Goal: Find specific page/section: Find specific page/section

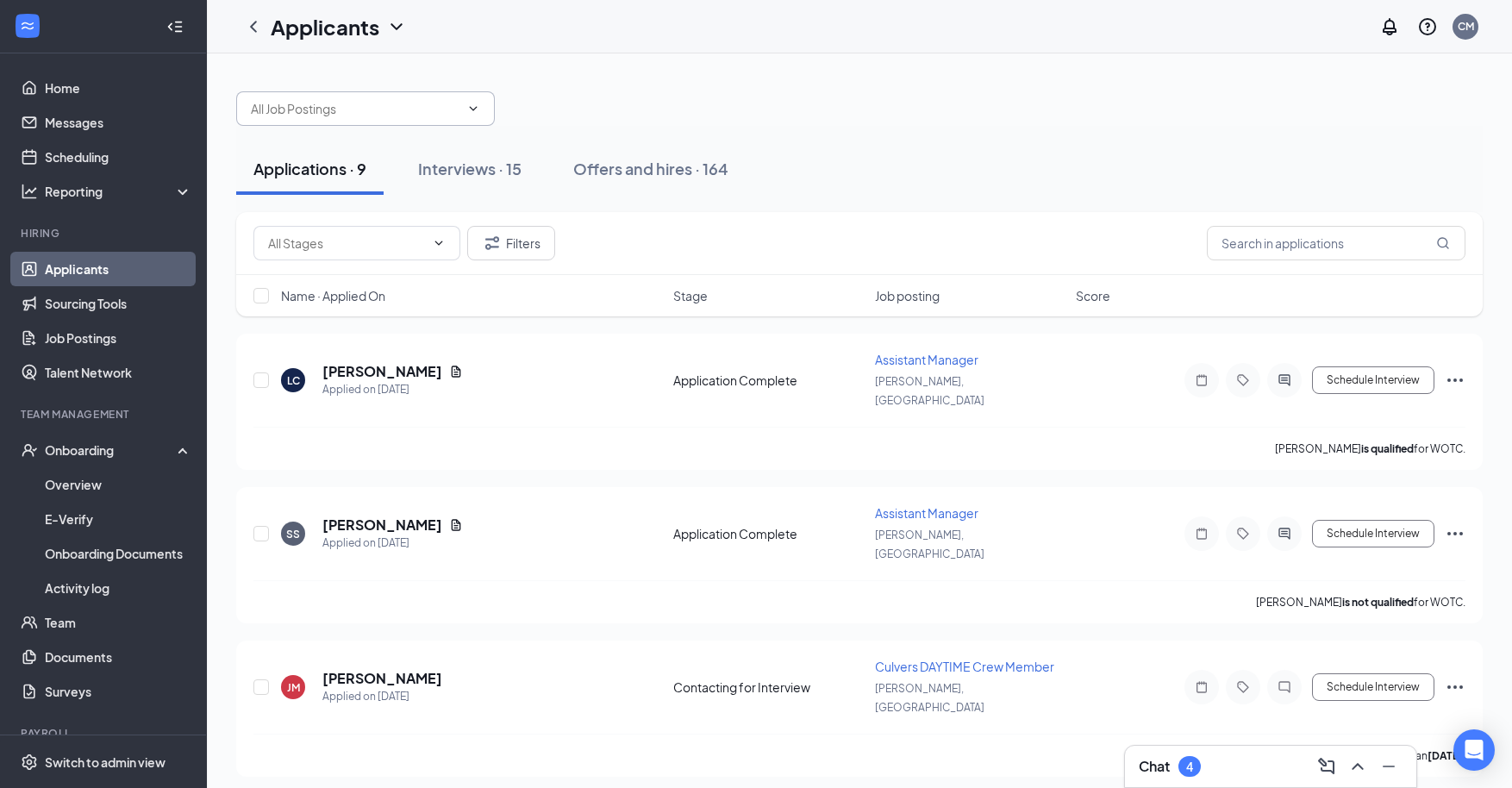
click at [370, 100] on input "text" at bounding box center [355, 108] width 209 height 19
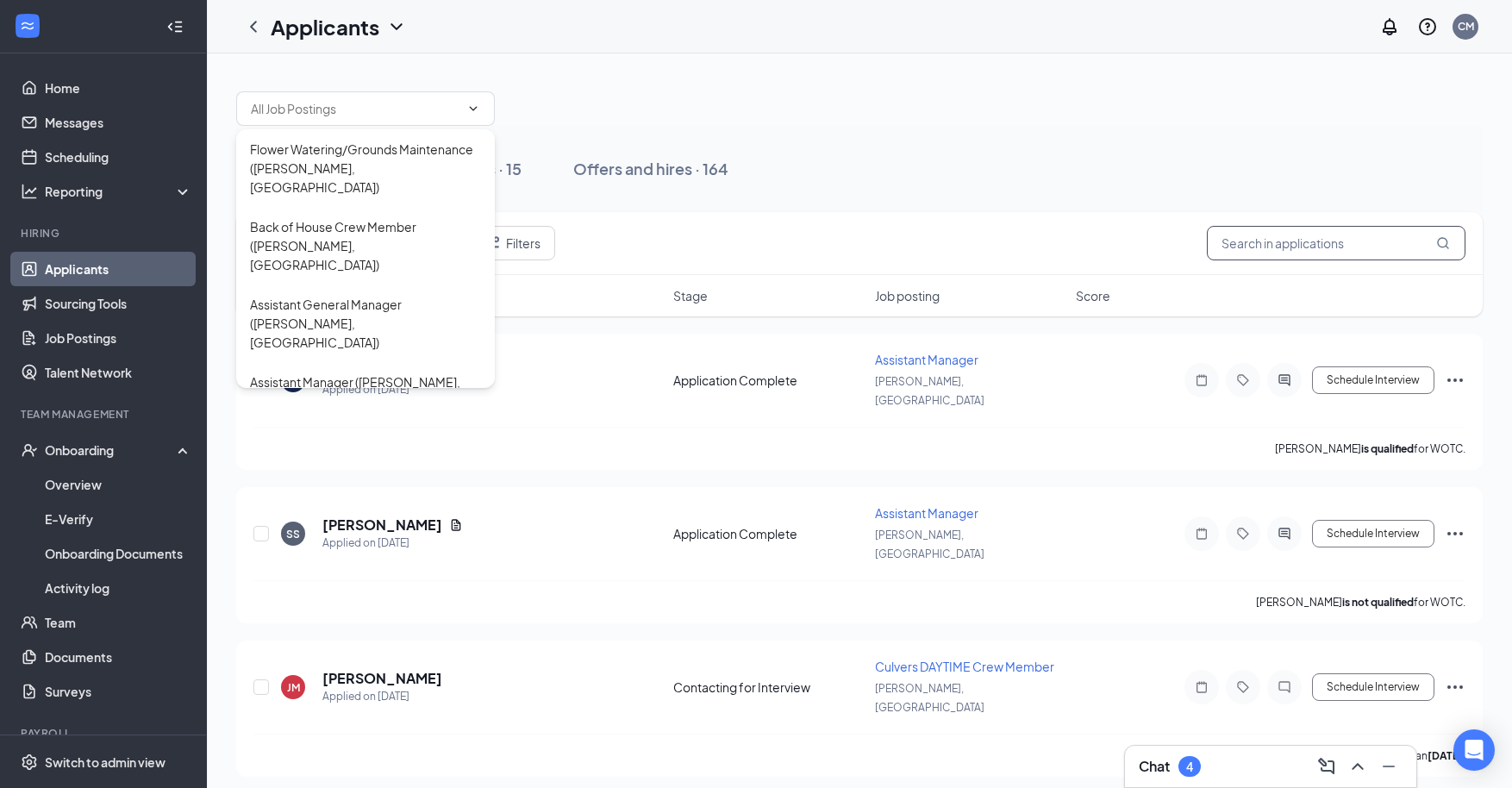
click at [1272, 253] on input "text" at bounding box center [1336, 242] width 259 height 34
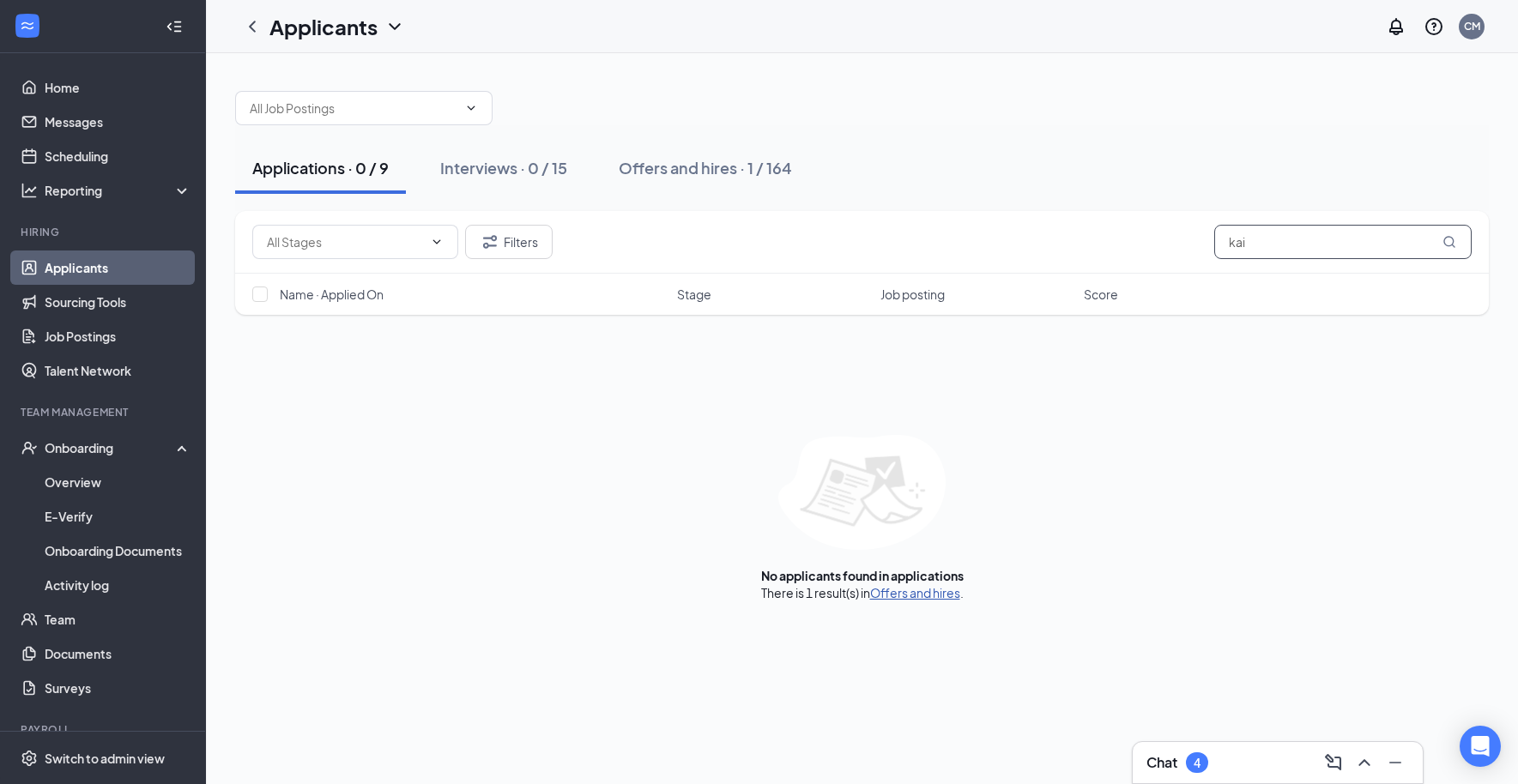
type input "kai"
click at [913, 593] on link "Offers and hires" at bounding box center [915, 593] width 90 height 16
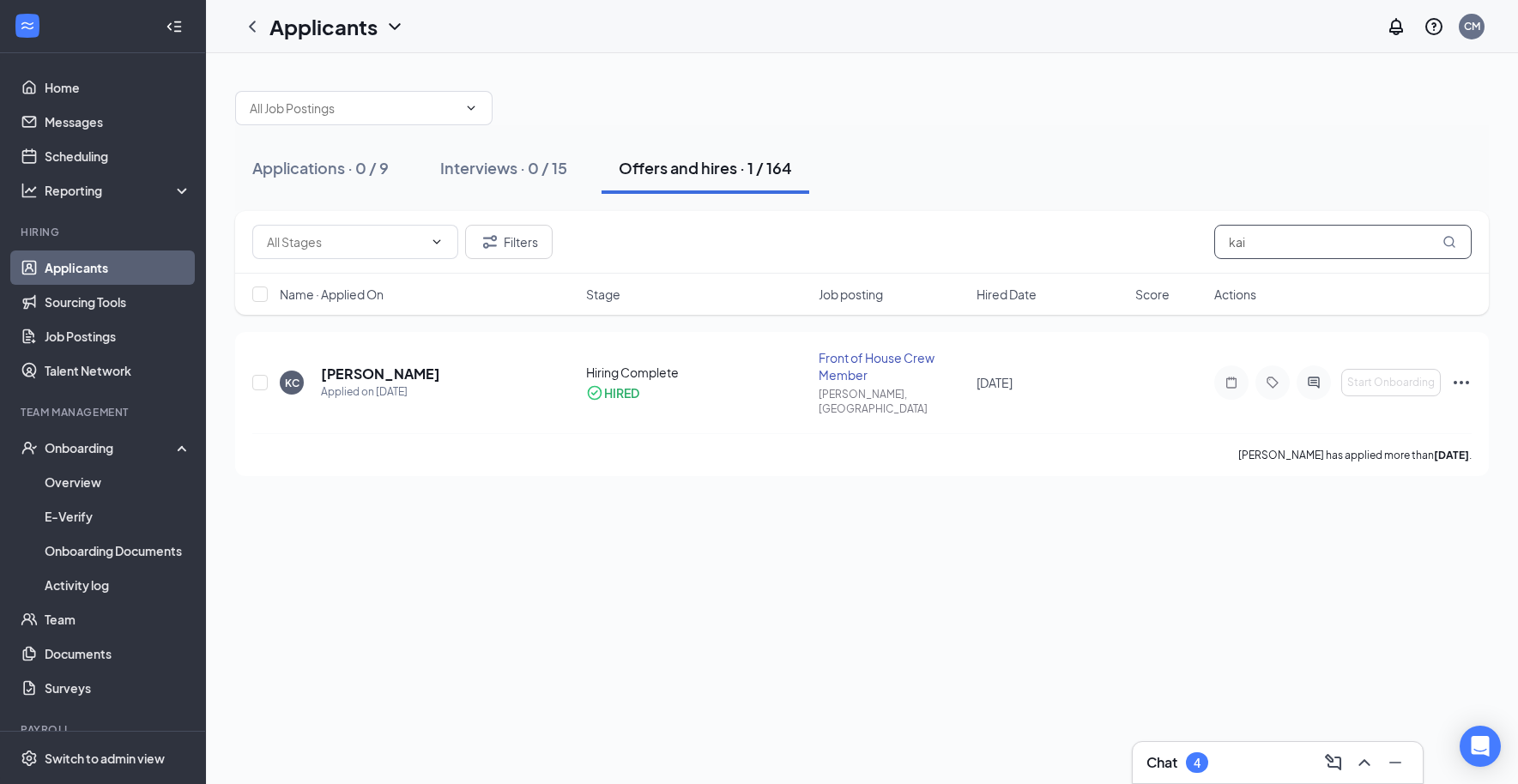
click at [1262, 242] on input "kai" at bounding box center [1343, 241] width 258 height 34
click at [1262, 243] on input "kai" at bounding box center [1343, 241] width 258 height 34
click at [326, 175] on div "Applications · 0 / 9" at bounding box center [320, 167] width 136 height 21
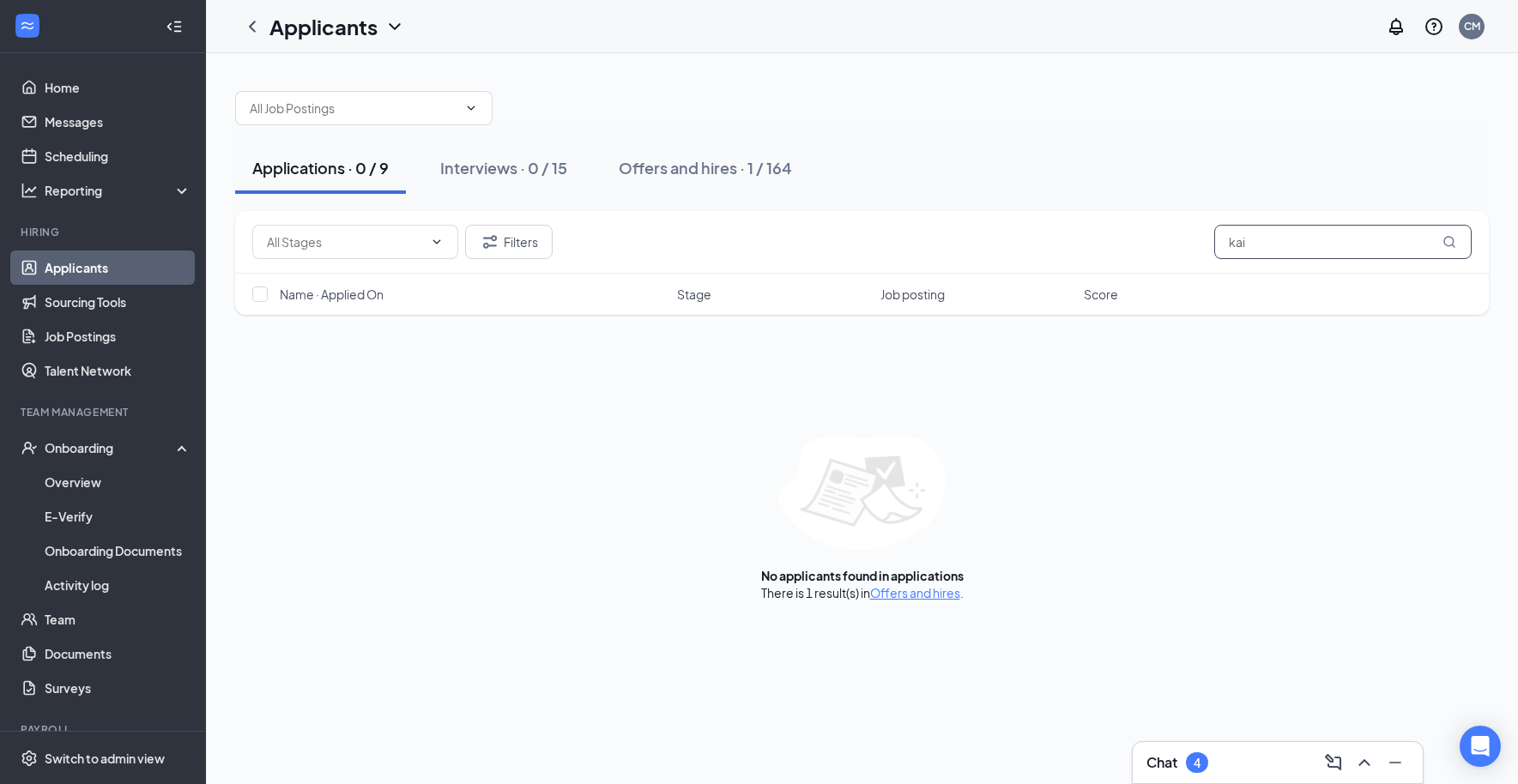
click at [1265, 239] on input "kai" at bounding box center [1343, 241] width 258 height 34
click at [1285, 243] on input "[PERSON_NAME]" at bounding box center [1343, 241] width 258 height 34
type input "[PERSON_NAME]"
click at [664, 168] on div "Offers and hires · 0 / 164" at bounding box center [708, 167] width 179 height 21
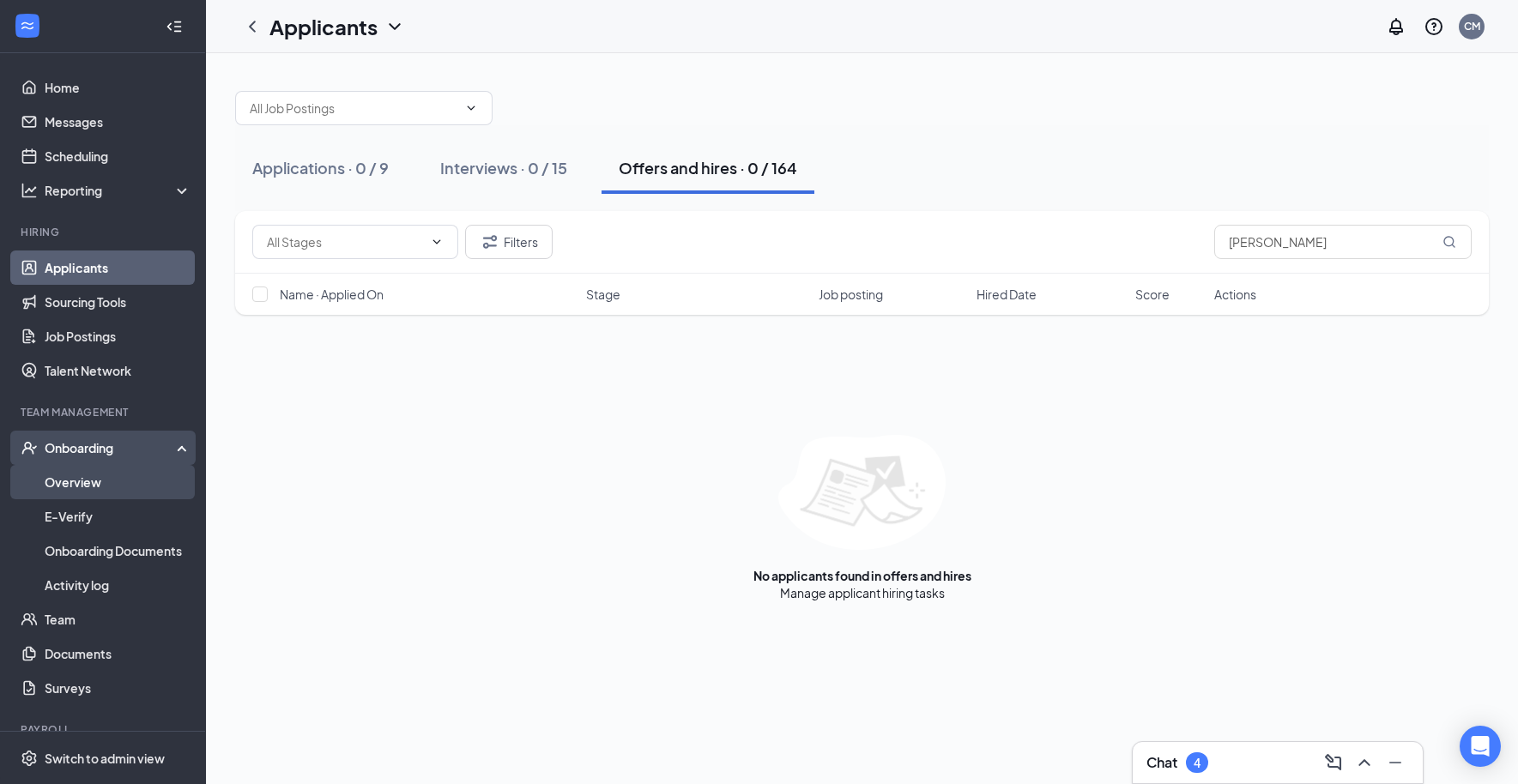
click at [51, 481] on link "Overview" at bounding box center [118, 482] width 147 height 34
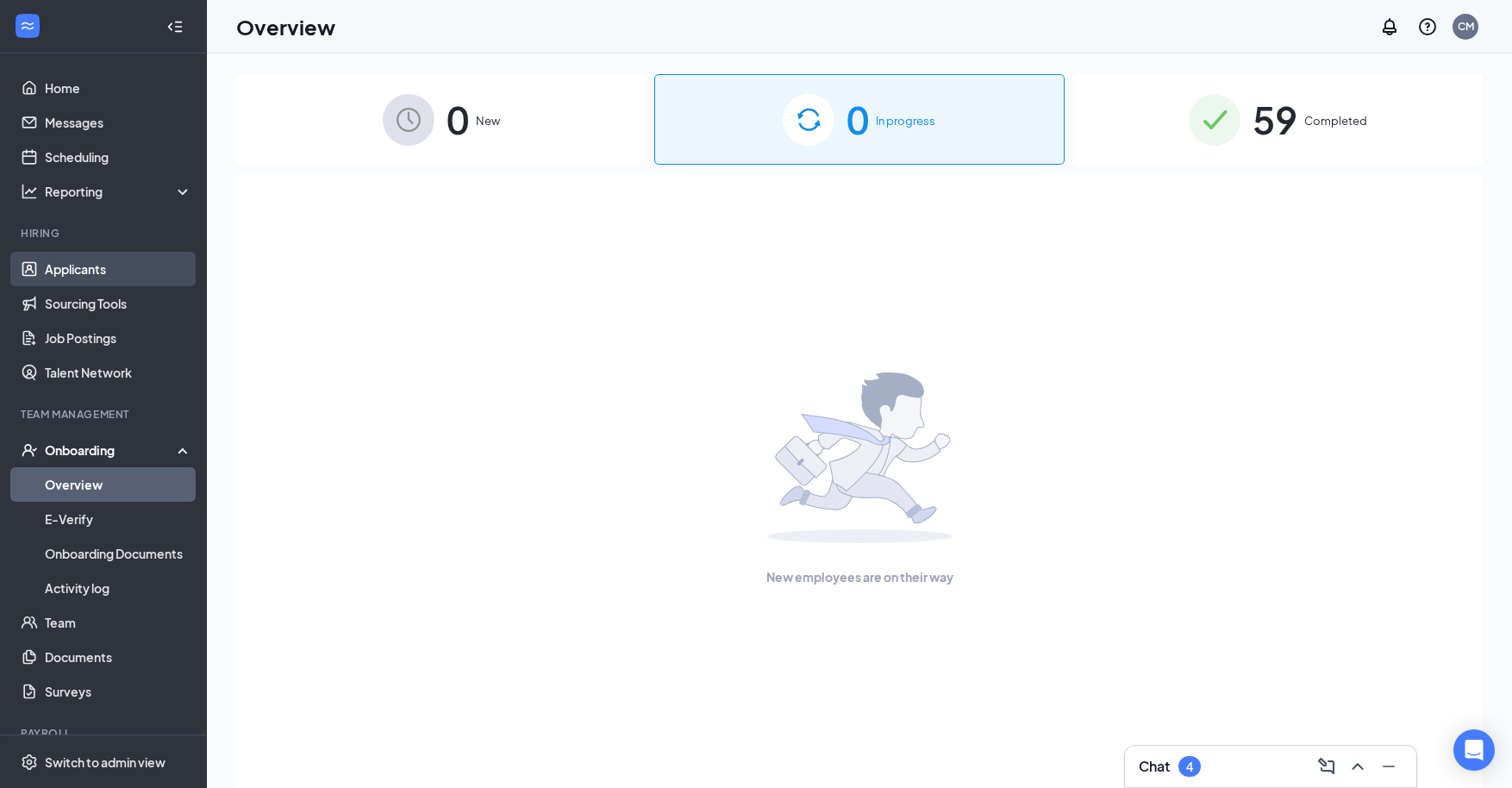
click at [95, 280] on link "Applicants" at bounding box center [118, 269] width 148 height 34
